Goal: Answer question/provide support

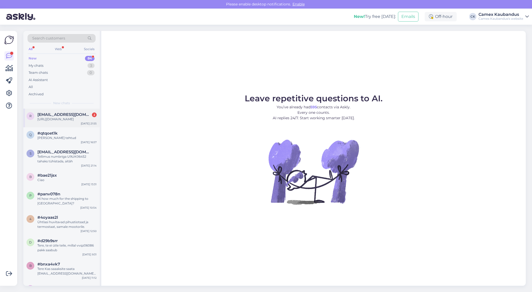
click at [58, 121] on div "[URL][DOMAIN_NAME]" at bounding box center [66, 119] width 59 height 5
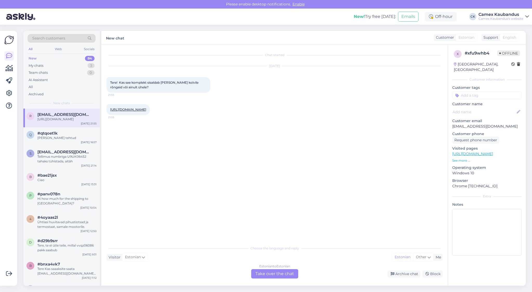
click at [150, 115] on div "[URL][DOMAIN_NAME] 21:55" at bounding box center [127, 109] width 43 height 11
click at [146, 111] on link "[URL][DOMAIN_NAME]" at bounding box center [128, 110] width 36 height 4
click at [278, 277] on div "Estonian to Estonian Take over the chat" at bounding box center [274, 273] width 47 height 9
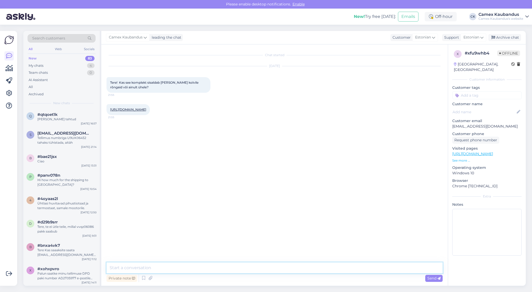
click at [141, 270] on textarea at bounding box center [274, 267] width 336 height 11
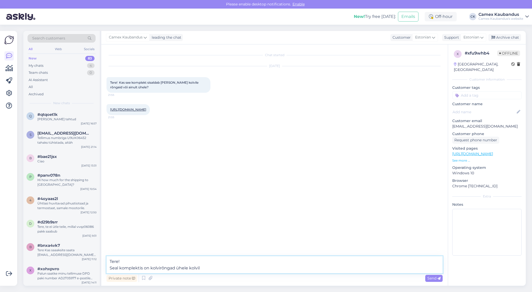
type textarea "Tere! Seal komplektis on kolvirõngad ühele kolvile"
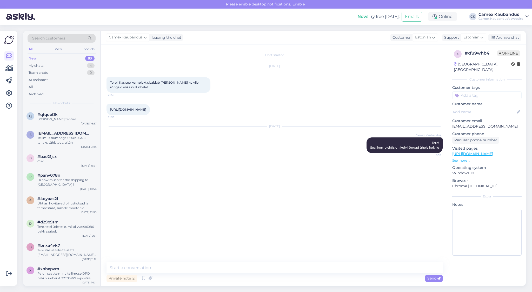
drag, startPoint x: 284, startPoint y: 135, endPoint x: 254, endPoint y: 133, distance: 30.2
click at [254, 129] on div "[DATE]" at bounding box center [274, 126] width 336 height 5
click at [273, 138] on div "[DATE] Camex Kaubandus Tere! Seal komplektis on kolvirõngad ühele kolvile 8:59" at bounding box center [274, 140] width 336 height 38
